Goal: Task Accomplishment & Management: Manage account settings

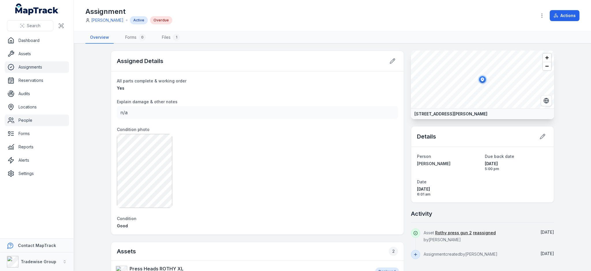
click at [21, 118] on link "People" at bounding box center [37, 120] width 64 height 12
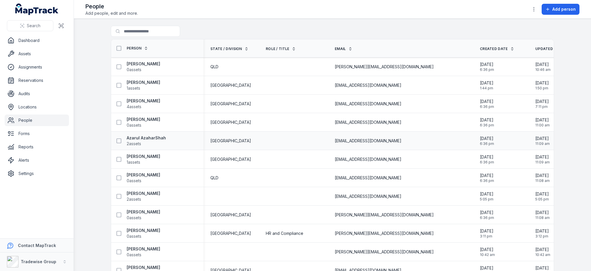
click at [139, 147] on div "Azarul AzaharShah 2 assets" at bounding box center [157, 141] width 92 height 16
click at [135, 141] on span "2 assets" at bounding box center [134, 144] width 14 height 6
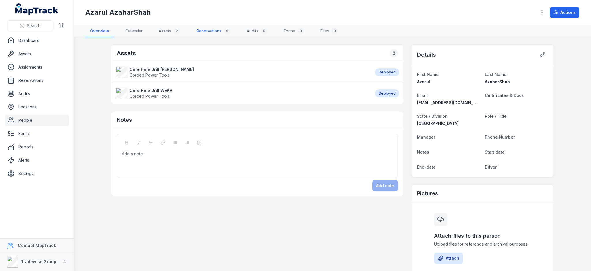
click at [202, 30] on link "Reservations 9" at bounding box center [213, 31] width 43 height 12
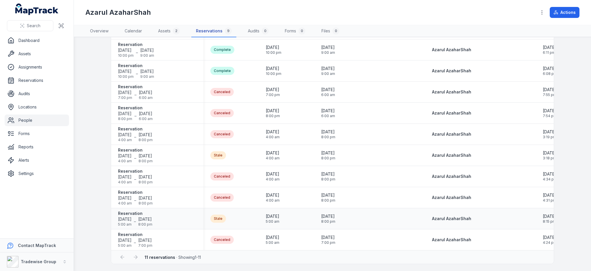
scroll to position [46, 0]
drag, startPoint x: 164, startPoint y: 247, endPoint x: 241, endPoint y: 250, distance: 76.8
click at [241, 250] on div "Reservation Status Reservation Start Reservation End Location Recipient Approve…" at bounding box center [332, 132] width 443 height 264
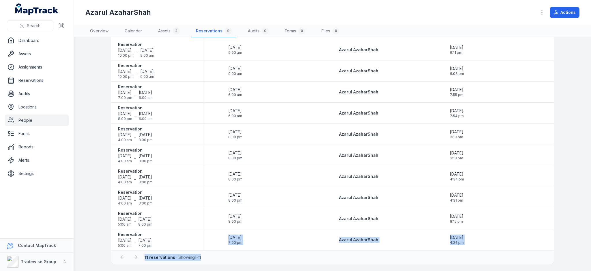
scroll to position [0, 0]
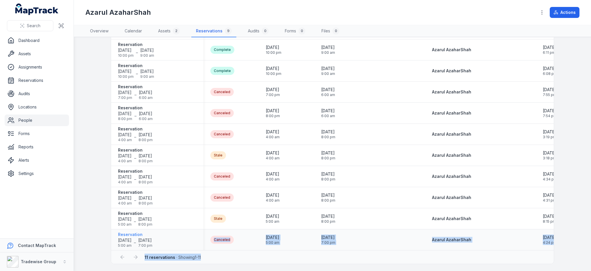
click at [127, 232] on strong "Reservation" at bounding box center [135, 234] width 34 height 6
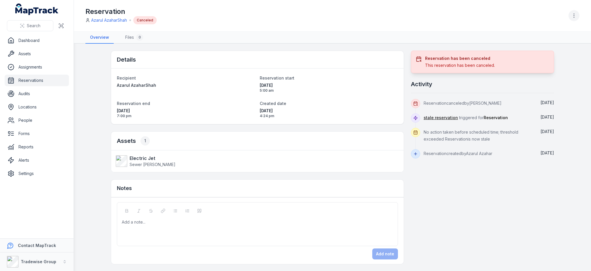
click at [572, 13] on icon "button" at bounding box center [574, 16] width 6 height 6
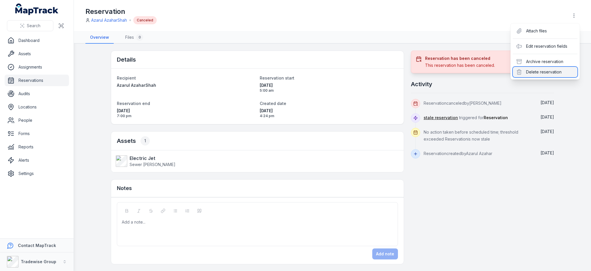
click at [546, 70] on div "Delete reservation" at bounding box center [545, 72] width 65 height 10
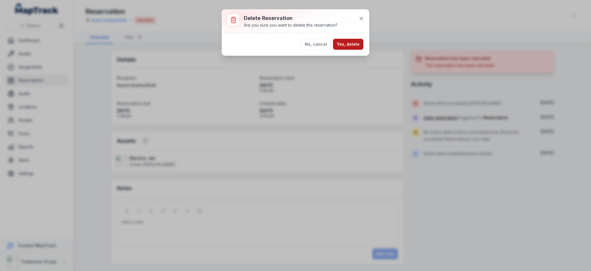
click at [344, 44] on button "Yes, delete" at bounding box center [348, 44] width 30 height 11
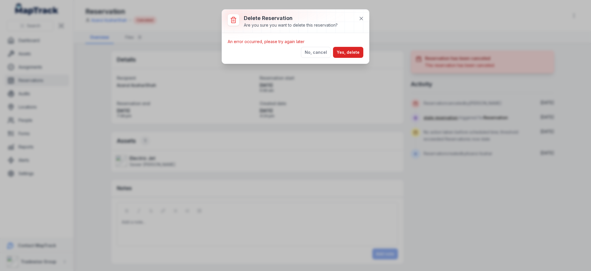
click at [353, 51] on button "Yes, delete" at bounding box center [348, 52] width 30 height 11
click at [341, 51] on button "Yes, delete" at bounding box center [348, 52] width 30 height 11
click at [325, 51] on button "No, cancel" at bounding box center [316, 52] width 30 height 11
